Goal: Transaction & Acquisition: Purchase product/service

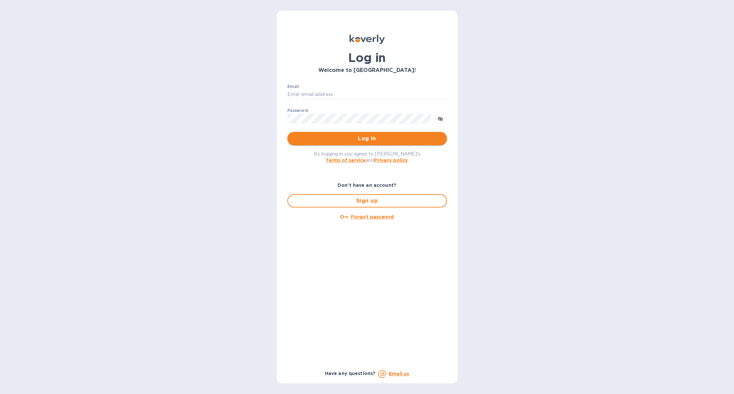
type input "jpd@rssiusa.com"
click at [345, 134] on span "Log in" at bounding box center [367, 138] width 149 height 8
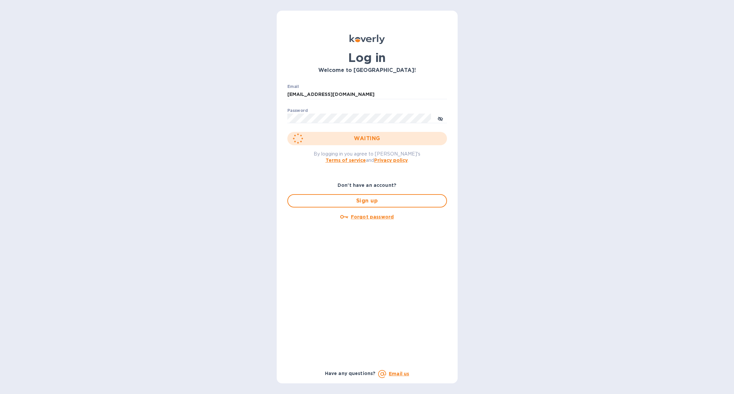
click at [288, 132] on button "WAITING" at bounding box center [368, 138] width 160 height 13
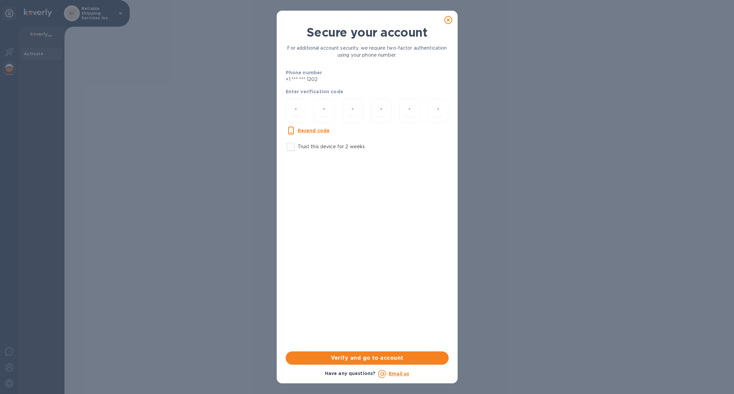
click at [290, 150] on input "Trust this device for 2 weeks" at bounding box center [291, 147] width 14 height 14
checkbox input "true"
click at [299, 107] on input "number" at bounding box center [296, 110] width 9 height 12
type input "3"
type input "4"
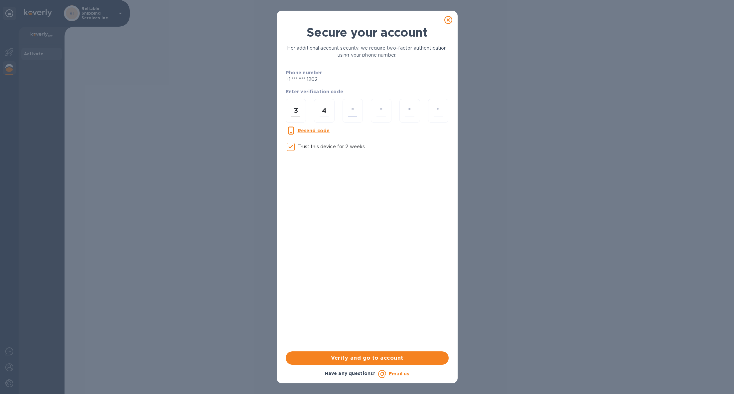
type input "0"
type input "1"
type input "0"
type input "9"
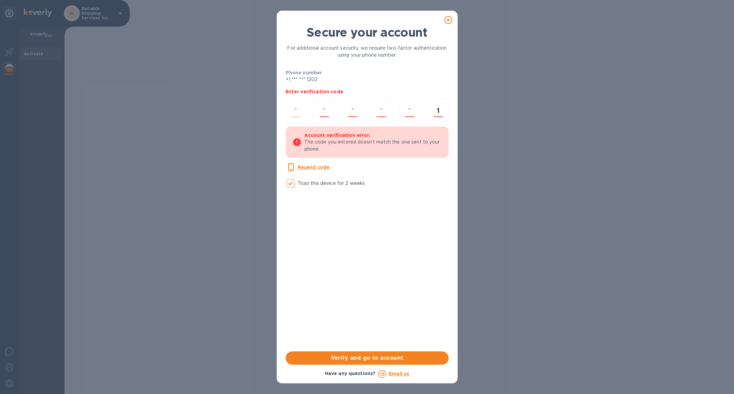
type input "1"
type input "3"
type input "4"
type input "1"
type input "0"
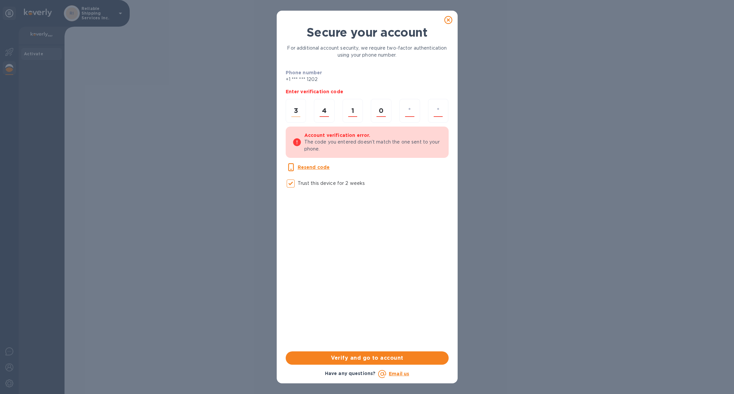
type input "8"
type input "9"
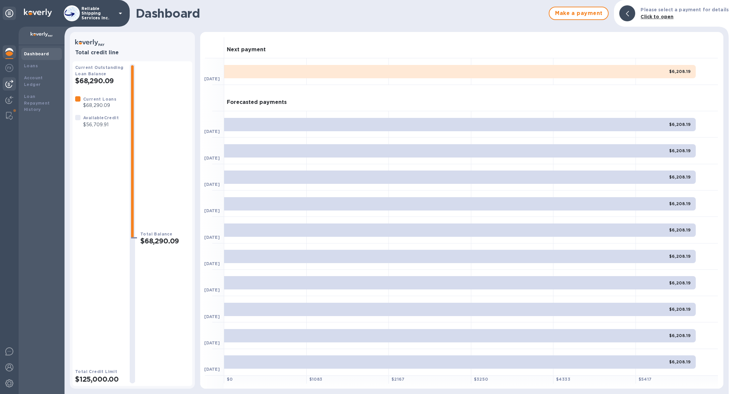
click at [11, 80] on img at bounding box center [9, 84] width 8 height 8
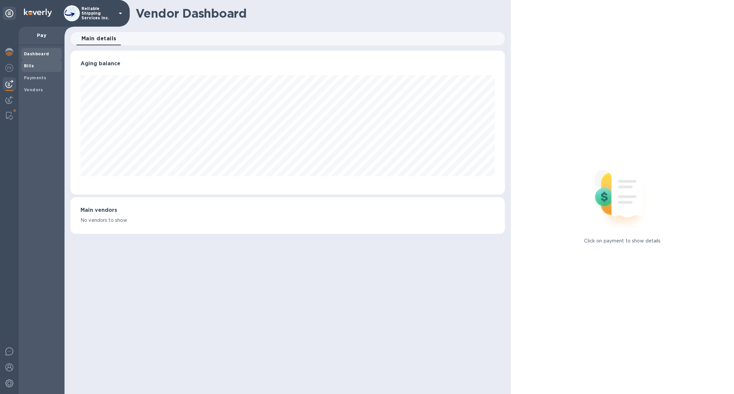
scroll to position [144, 435]
click at [33, 68] on span "Bills" at bounding box center [41, 66] width 35 height 7
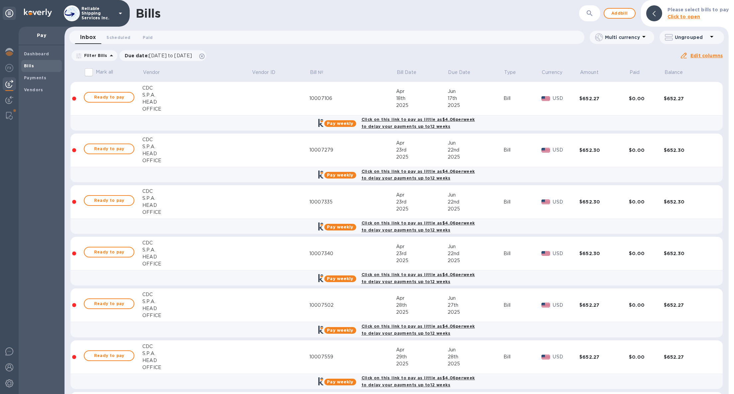
click at [588, 13] on icon "button" at bounding box center [590, 13] width 8 height 8
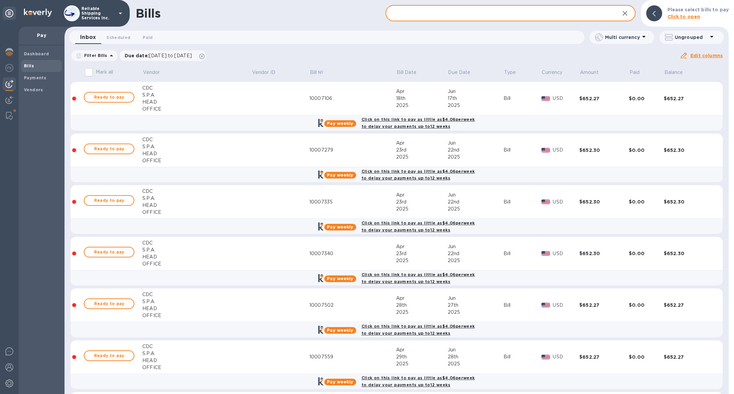
click at [413, 13] on input "text" at bounding box center [500, 13] width 229 height 16
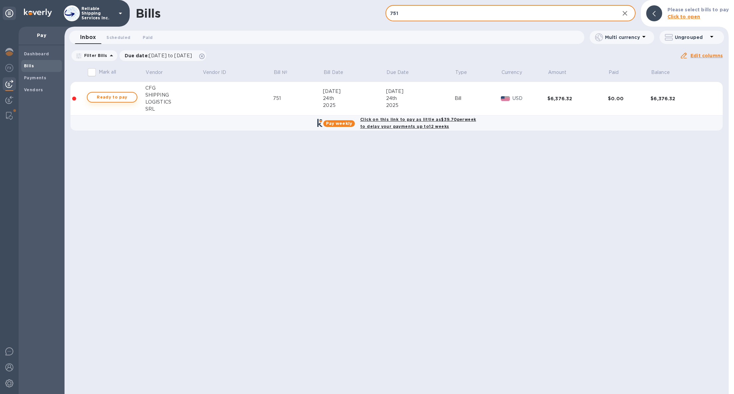
type input "751"
click at [120, 97] on span "Ready to pay" at bounding box center [112, 97] width 39 height 8
checkbox input "true"
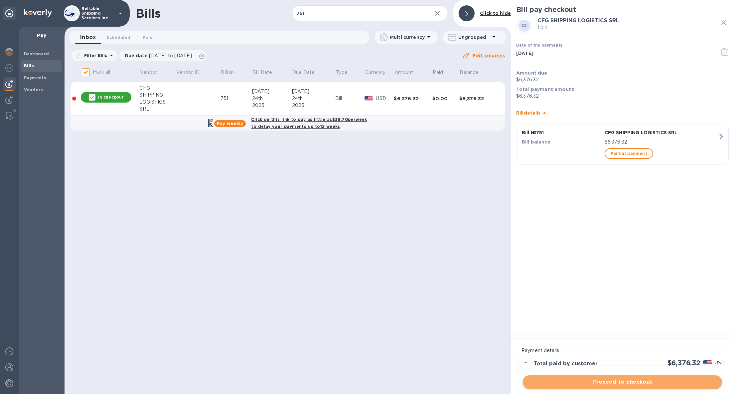
click at [610, 381] on span "Proceed to checkout" at bounding box center [622, 382] width 189 height 8
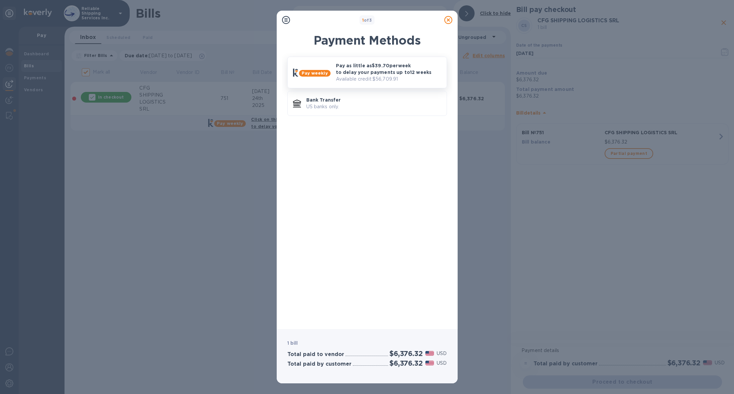
click at [385, 74] on p "Pay as little as $39.70 per week to delay your payments up to 12 weeks" at bounding box center [388, 68] width 105 height 13
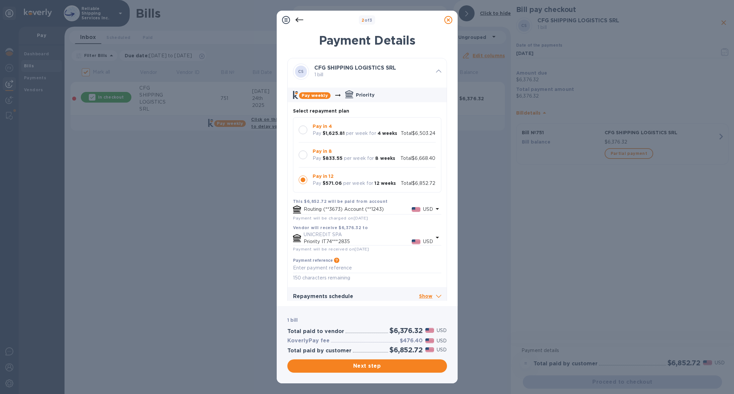
click at [302, 152] on div at bounding box center [303, 154] width 9 height 9
click at [399, 363] on span "Next step" at bounding box center [367, 366] width 149 height 8
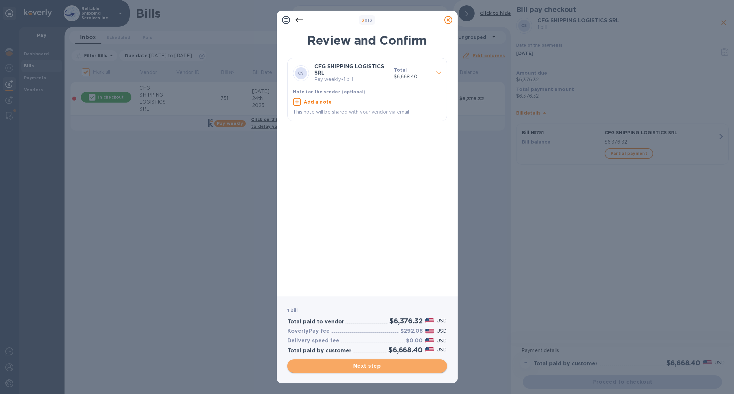
click at [361, 364] on span "Next step" at bounding box center [367, 366] width 149 height 8
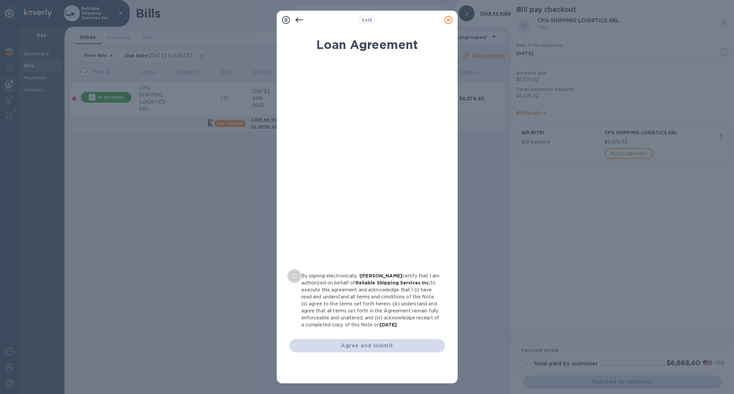
drag, startPoint x: 294, startPoint y: 275, endPoint x: 299, endPoint y: 289, distance: 14.2
click at [294, 275] on input "By signing electronically, I [PERSON_NAME] certify that I am authorized on beha…" at bounding box center [295, 276] width 14 height 14
checkbox input "true"
click at [333, 341] on button "Agree and submit" at bounding box center [368, 345] width 156 height 13
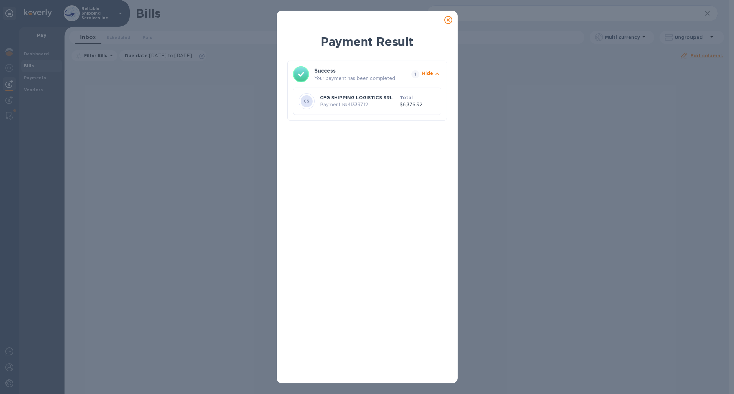
click at [449, 21] on icon at bounding box center [449, 20] width 8 height 8
